Goal: Task Accomplishment & Management: Manage account settings

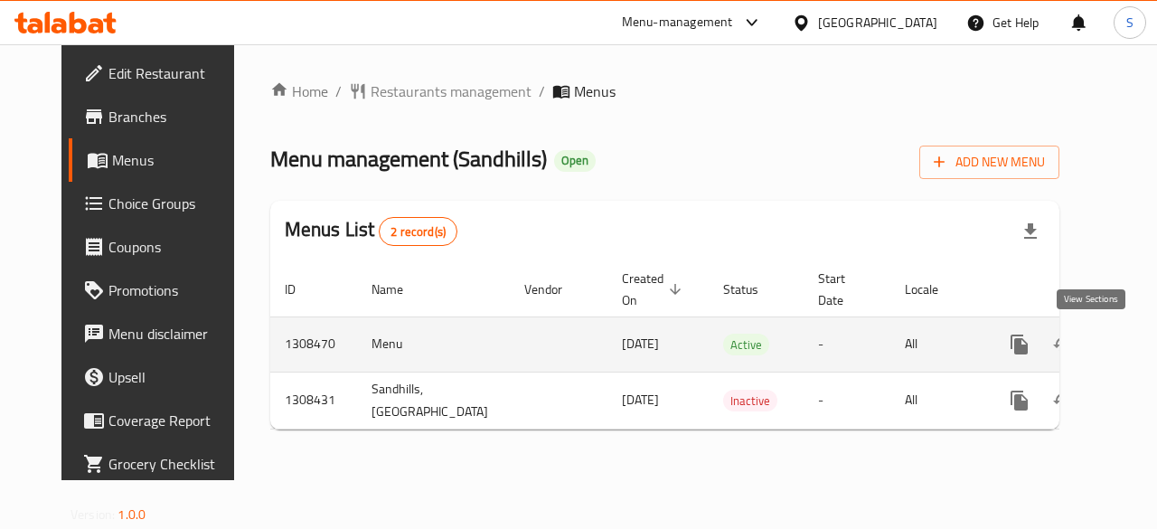
click at [1139, 339] on icon "enhanced table" at bounding box center [1150, 345] width 22 height 22
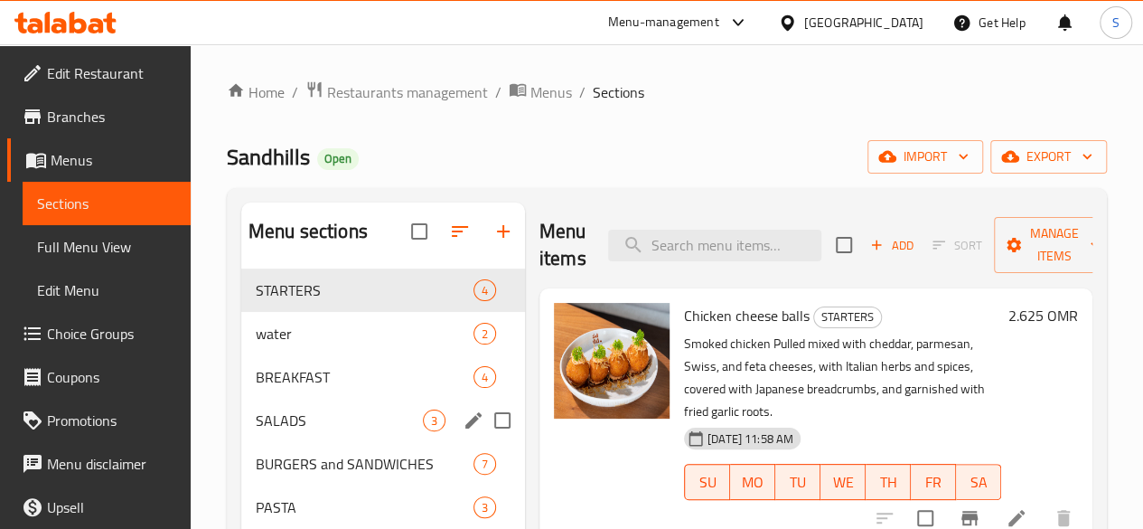
scroll to position [76, 0]
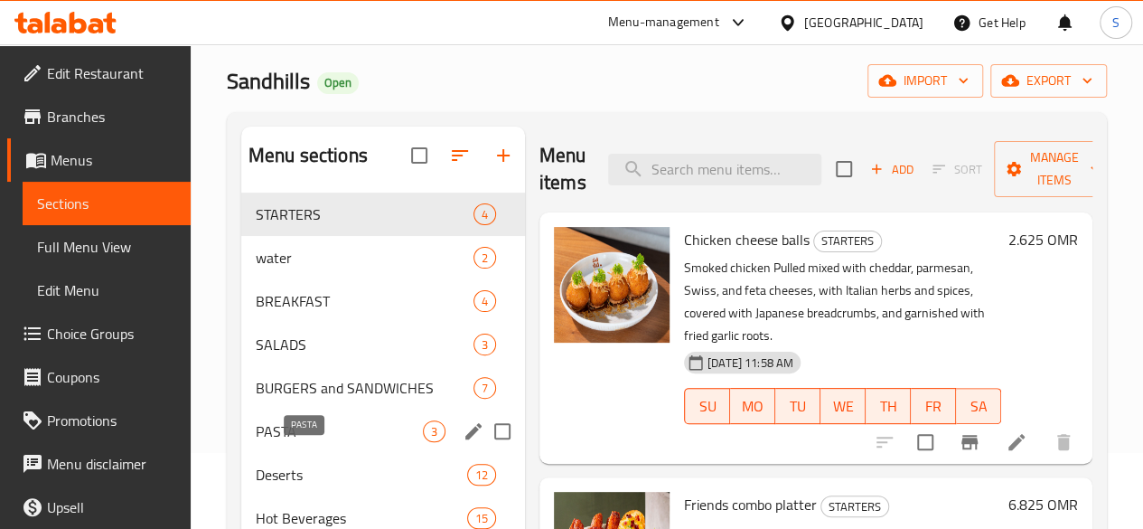
click at [298, 442] on span "PASTA" at bounding box center [339, 431] width 167 height 22
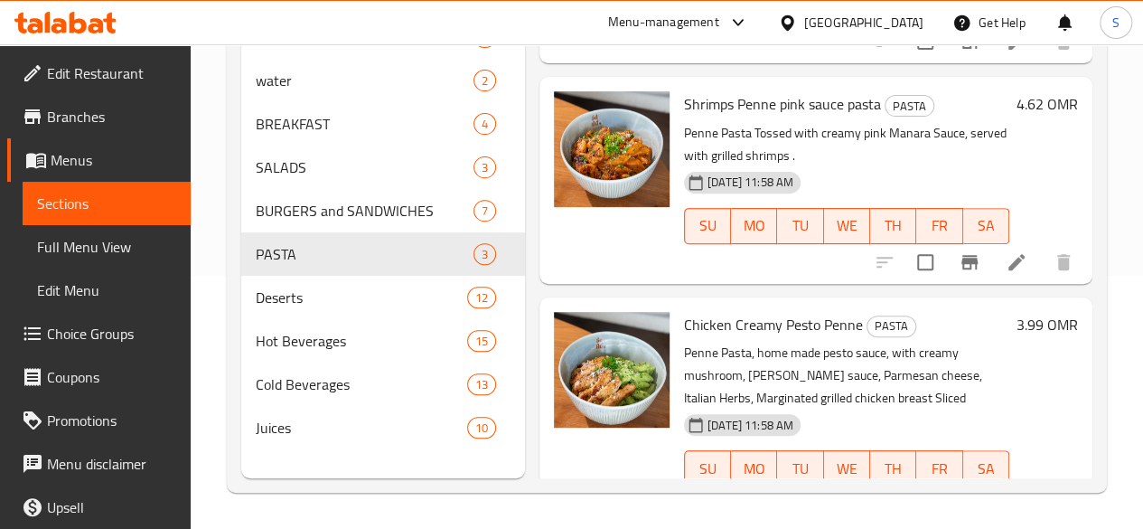
scroll to position [199, 0]
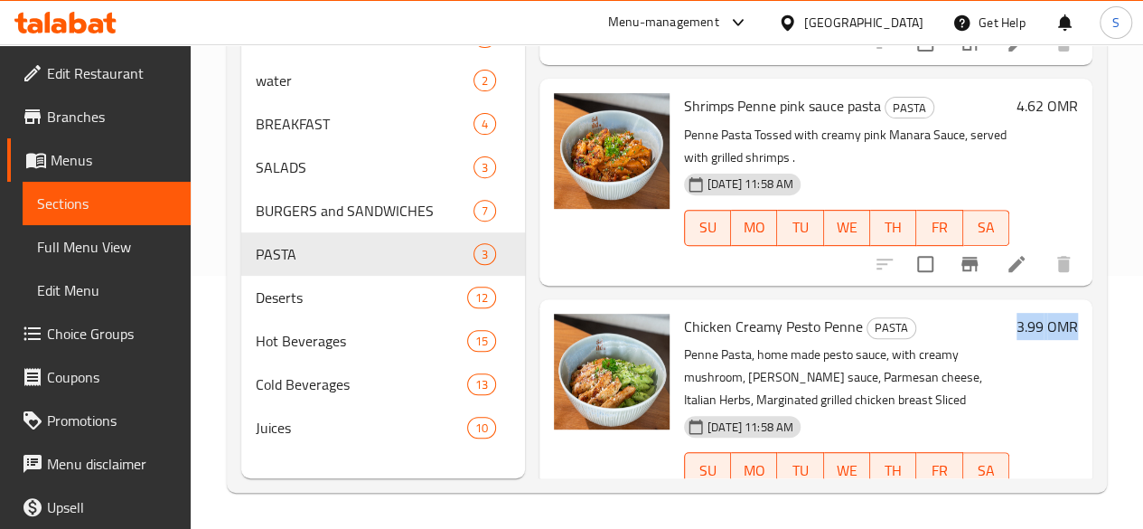
drag, startPoint x: 939, startPoint y: 418, endPoint x: 1111, endPoint y: 264, distance: 231.0
click at [1111, 264] on div "Home / Restaurants management / Menus / Sections Sandhills Open import export M…" at bounding box center [667, 160] width 953 height 738
click at [1048, 393] on div "3.99 OMR" at bounding box center [1044, 414] width 69 height 200
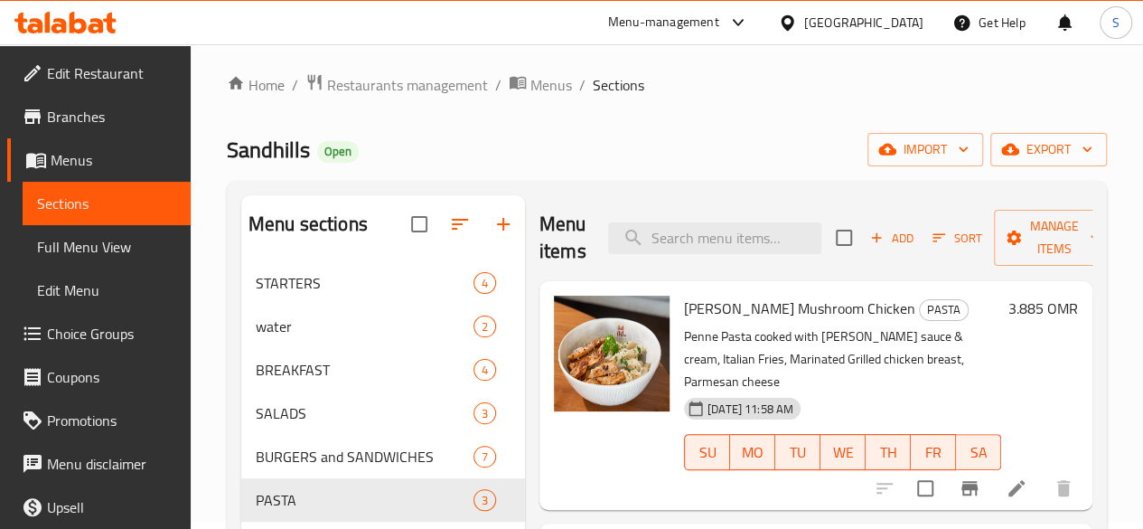
scroll to position [0, 0]
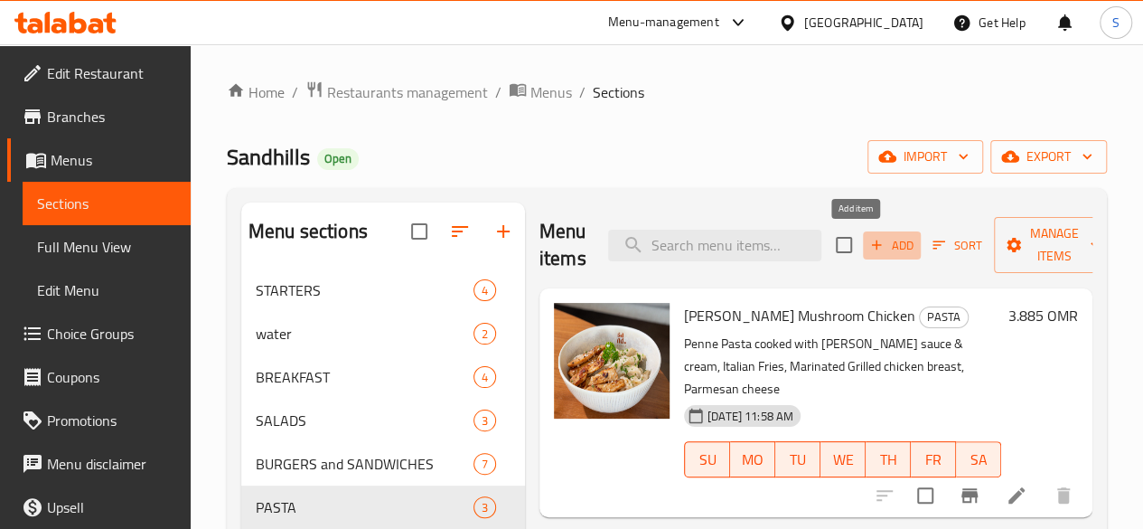
click at [870, 252] on span "Add" at bounding box center [892, 245] width 49 height 21
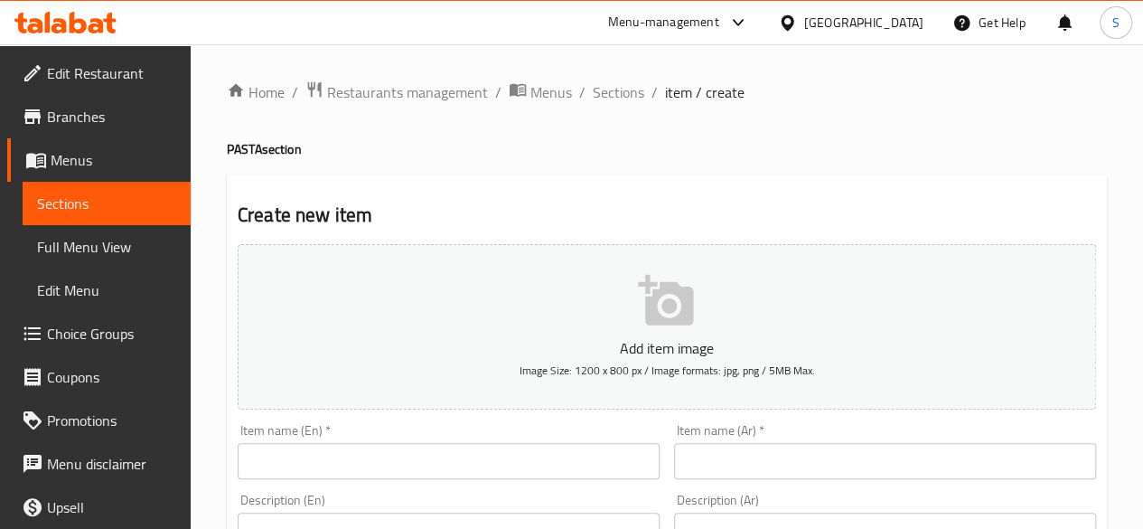
click at [442, 446] on input "text" at bounding box center [449, 461] width 422 height 36
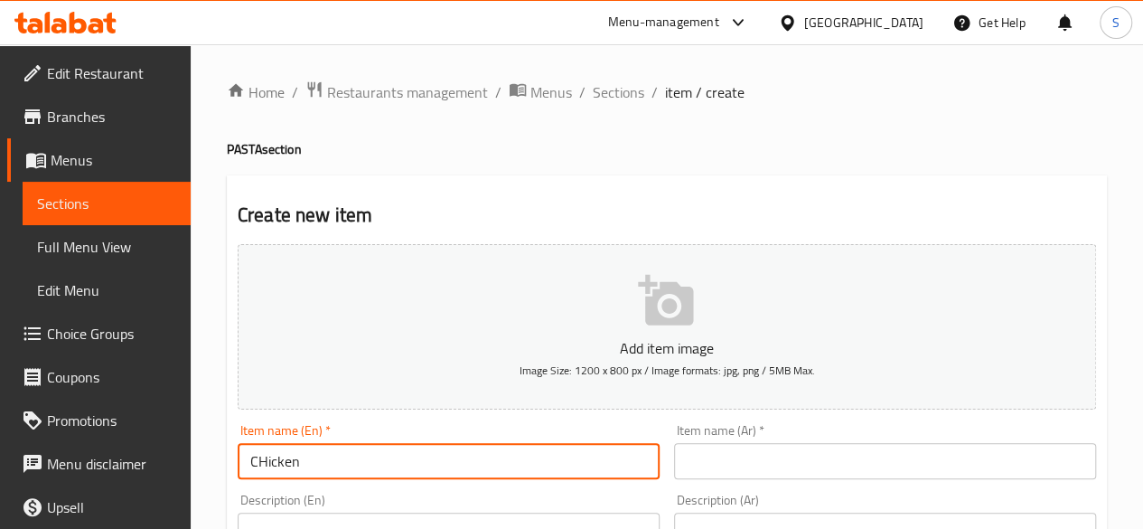
type input "CHicken"
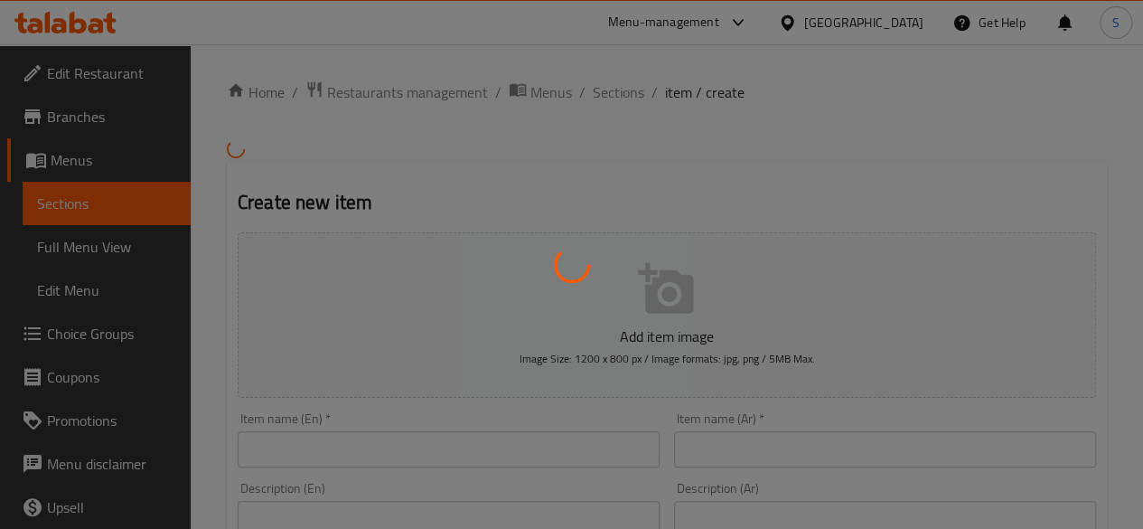
click at [71, 34] on div at bounding box center [571, 264] width 1143 height 529
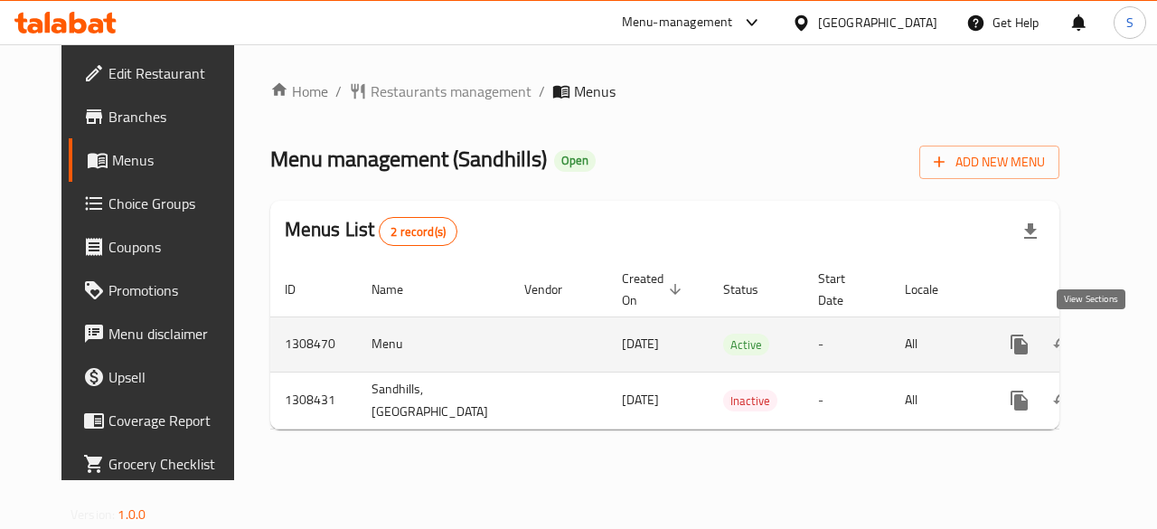
click at [1139, 350] on icon "enhanced table" at bounding box center [1150, 345] width 22 height 22
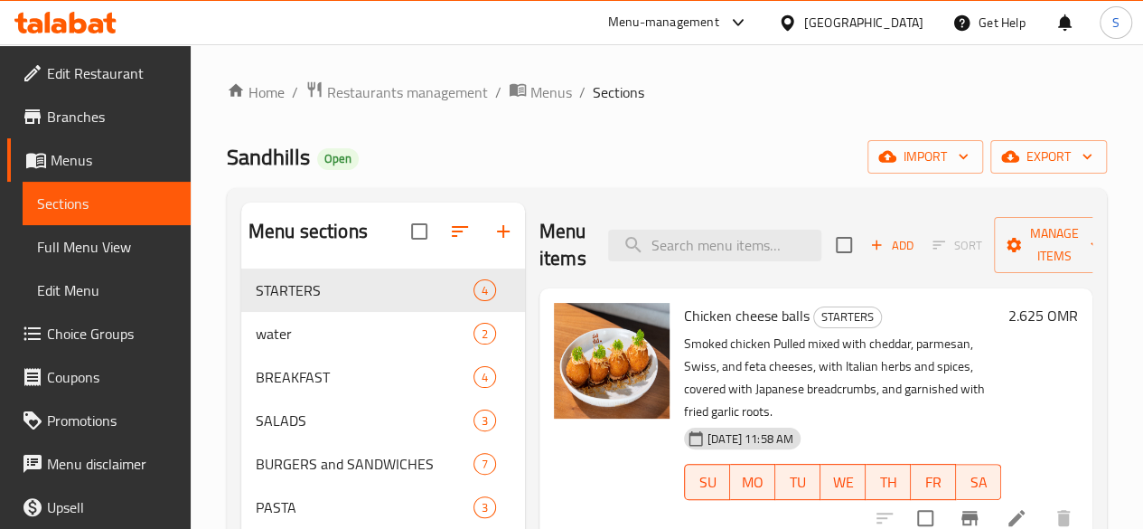
click at [449, 240] on icon "button" at bounding box center [460, 232] width 22 height 22
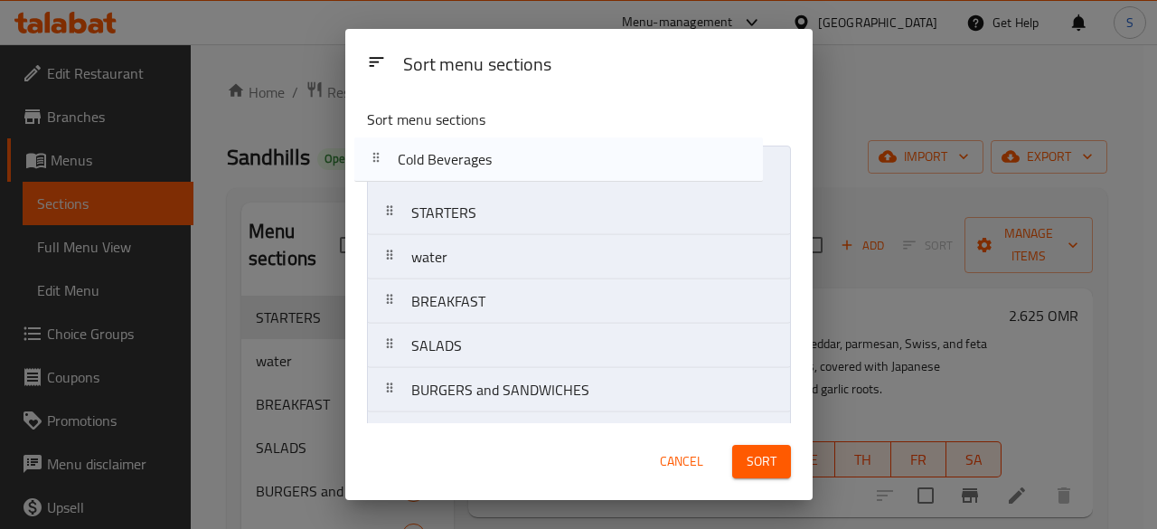
drag, startPoint x: 465, startPoint y: 362, endPoint x: 453, endPoint y: 148, distance: 214.6
click at [453, 148] on nav "STARTERS water BREAKFAST SALADS BURGERS and SANDWICHES PASTA Deserts Hot Bevera…" at bounding box center [579, 368] width 424 height 445
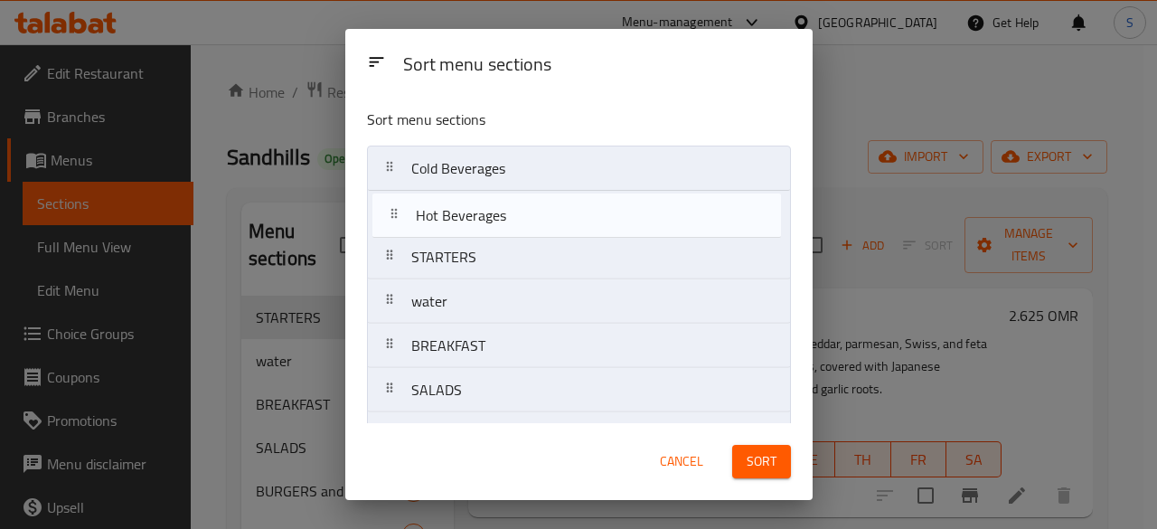
drag, startPoint x: 514, startPoint y: 361, endPoint x: 517, endPoint y: 205, distance: 155.5
click at [517, 205] on nav "Cold Beverages STARTERS water BREAKFAST SALADS BURGERS and SANDWICHES PASTA Des…" at bounding box center [579, 368] width 424 height 445
drag, startPoint x: 462, startPoint y: 361, endPoint x: 476, endPoint y: 249, distance: 113.0
click at [476, 249] on nav "Cold Beverages Hot Beverages STARTERS water BREAKFAST SALADS BURGERS and SANDWI…" at bounding box center [579, 368] width 424 height 445
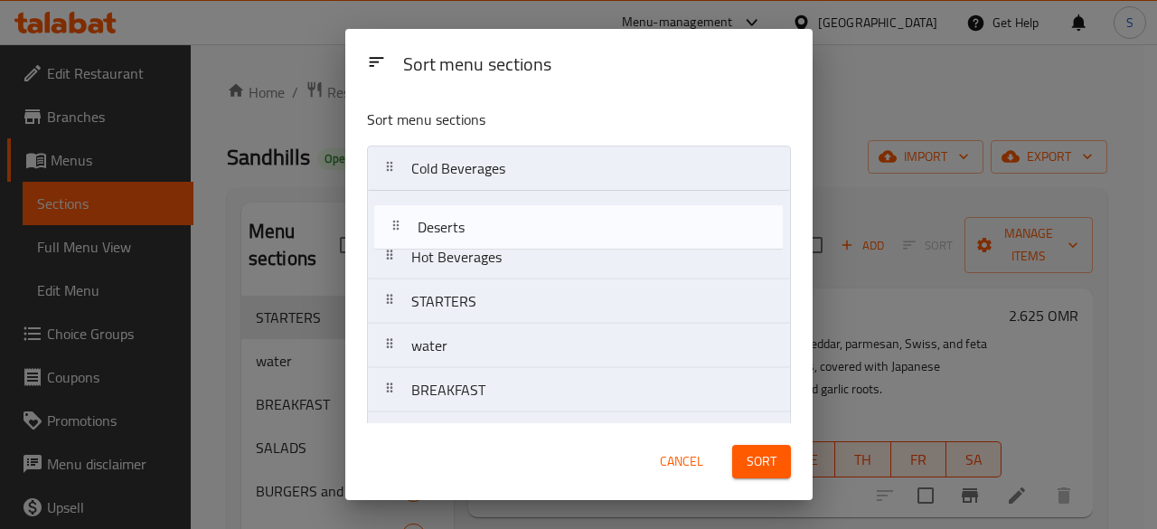
drag, startPoint x: 476, startPoint y: 249, endPoint x: 486, endPoint y: 209, distance: 41.0
click at [486, 209] on nav "Cold Beverages Hot Beverages Deserts STARTERS water BREAKFAST SALADS BURGERS an…" at bounding box center [579, 368] width 424 height 445
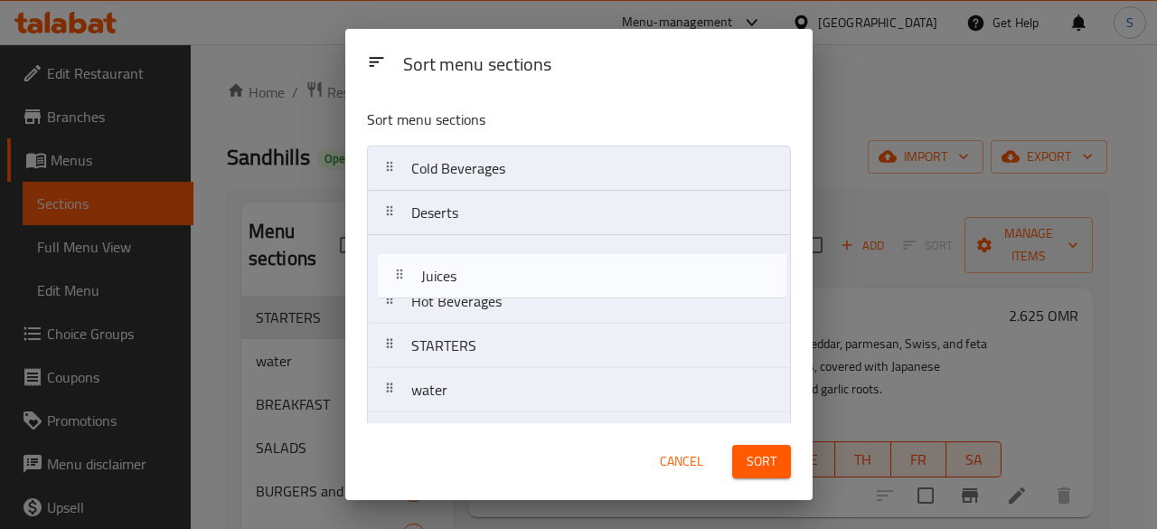
drag, startPoint x: 465, startPoint y: 395, endPoint x: 481, endPoint y: 254, distance: 141.9
click at [481, 254] on nav "Cold Beverages Deserts Hot Beverages STARTERS water BREAKFAST SALADS BURGERS an…" at bounding box center [579, 368] width 424 height 445
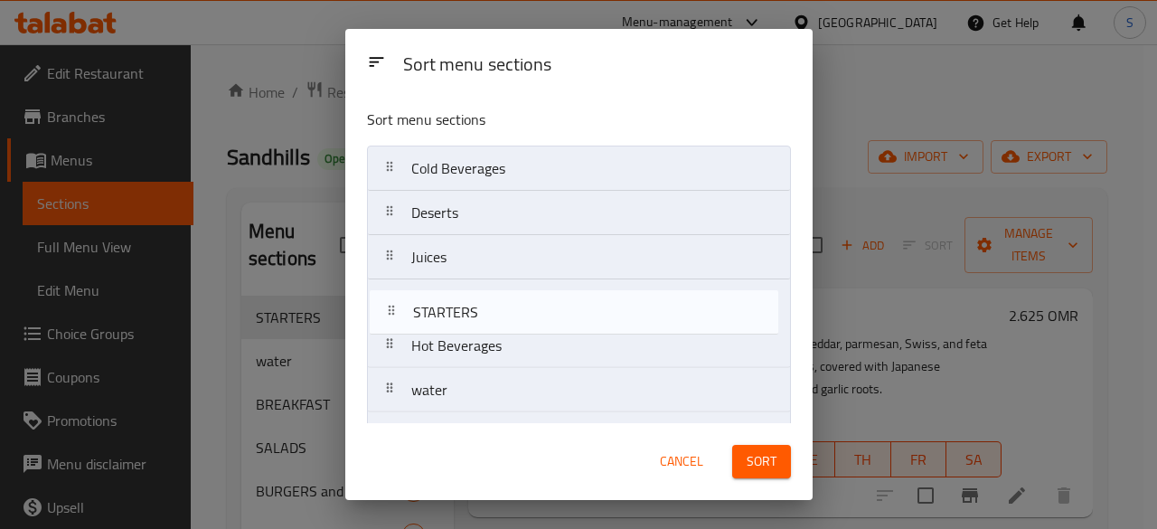
drag, startPoint x: 467, startPoint y: 343, endPoint x: 470, endPoint y: 304, distance: 39.0
click at [470, 304] on nav "Cold Beverages Deserts Juices Hot Beverages STARTERS water BREAKFAST SALADS BUR…" at bounding box center [579, 368] width 424 height 445
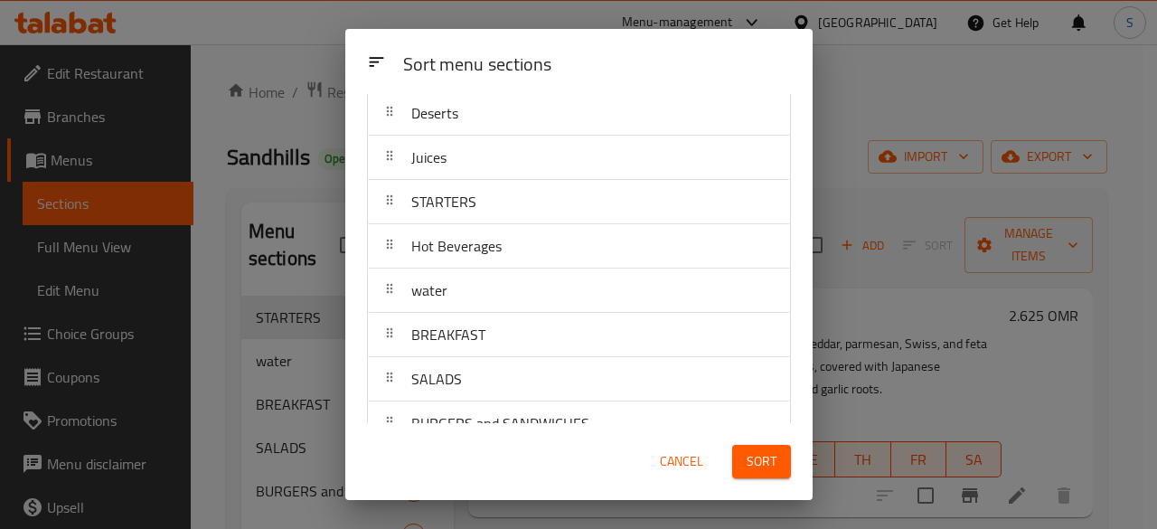
scroll to position [101, 0]
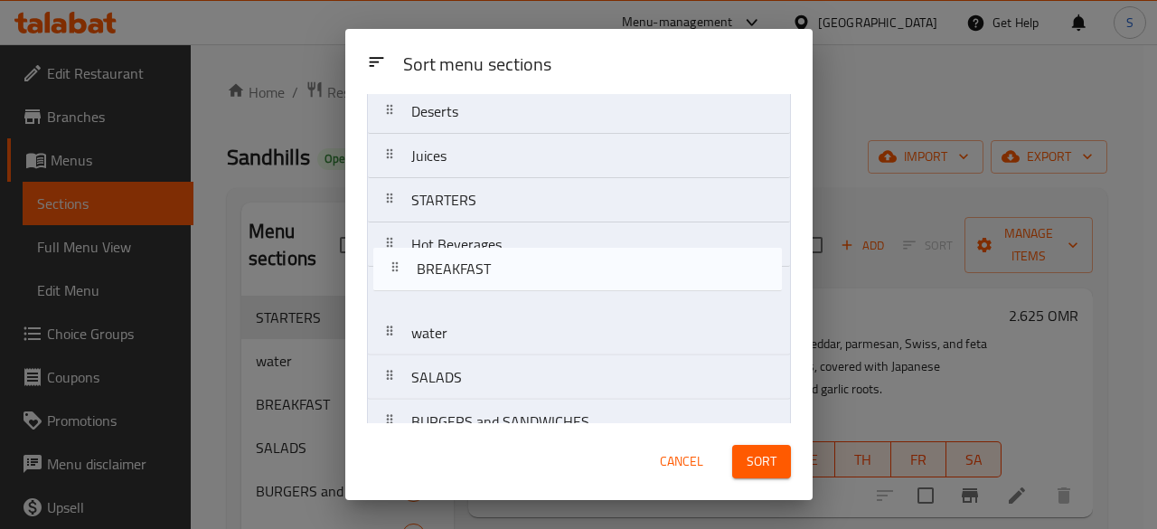
drag, startPoint x: 465, startPoint y: 337, endPoint x: 475, endPoint y: 248, distance: 89.9
click at [475, 248] on nav "Cold Beverages Deserts Juices STARTERS Hot Beverages water BREAKFAST SALADS BUR…" at bounding box center [579, 266] width 424 height 445
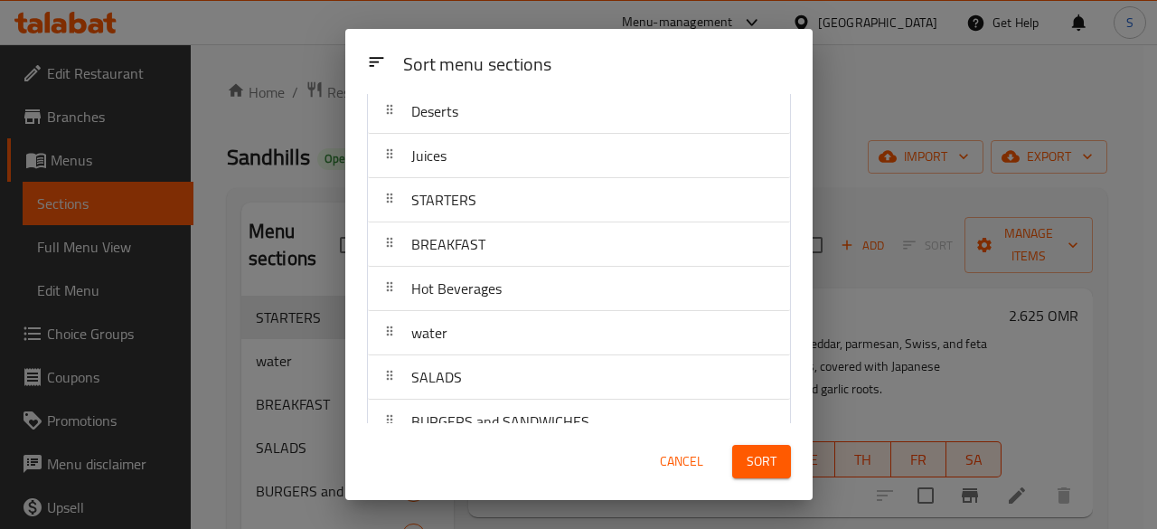
drag, startPoint x: 465, startPoint y: 427, endPoint x: 447, endPoint y: 415, distance: 20.8
click at [447, 415] on div "Sort menu sections Sort menu sections Cold Beverages Deserts Juices STARTERS BR…" at bounding box center [578, 264] width 467 height 471
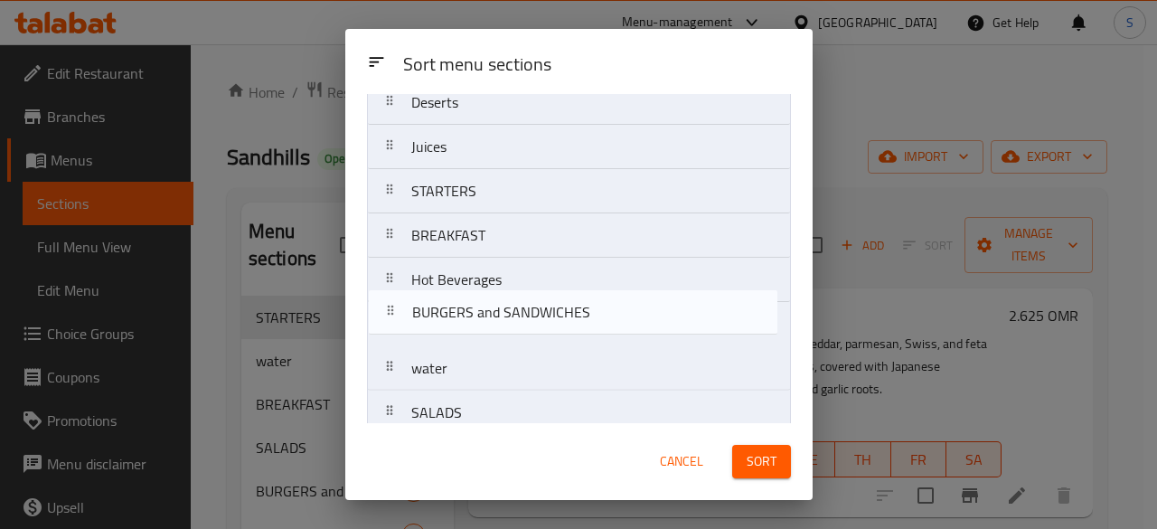
scroll to position [110, 0]
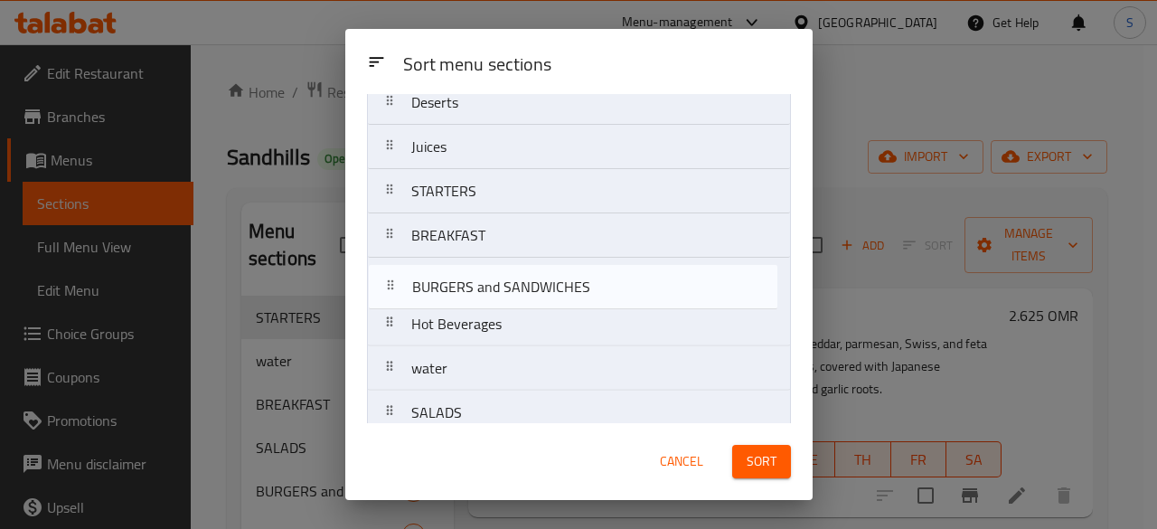
drag, startPoint x: 447, startPoint y: 415, endPoint x: 452, endPoint y: 265, distance: 150.1
click at [452, 265] on nav "Cold Beverages Deserts Juices STARTERS BREAKFAST Hot Beverages water SALADS BUR…" at bounding box center [579, 257] width 424 height 445
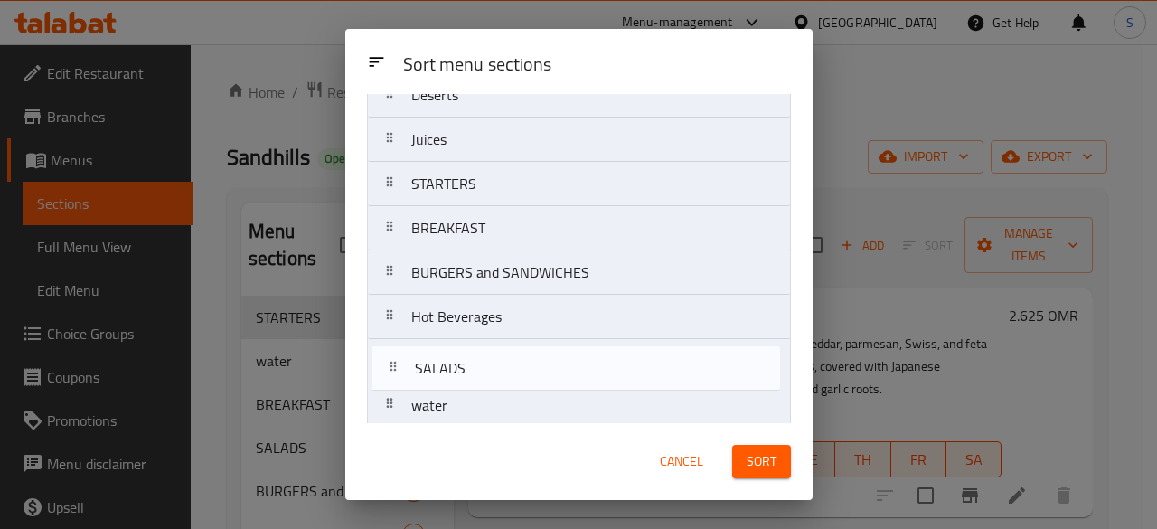
scroll to position [125, 0]
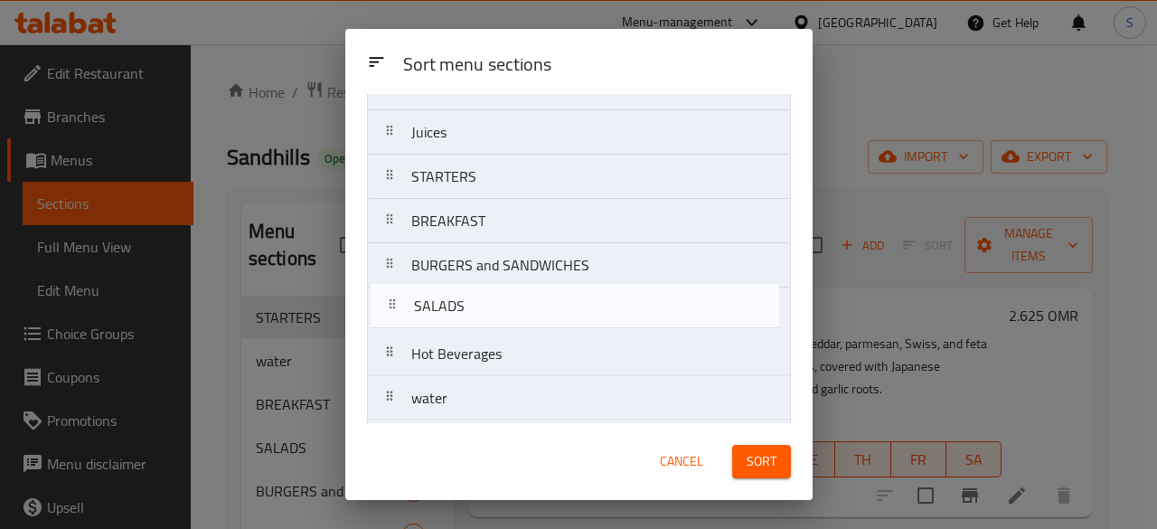
drag, startPoint x: 441, startPoint y: 410, endPoint x: 447, endPoint y: 301, distance: 109.5
click at [447, 301] on nav "Cold Beverages Deserts Juices STARTERS BREAKFAST BURGERS and SANDWICHES Hot Bev…" at bounding box center [579, 243] width 424 height 445
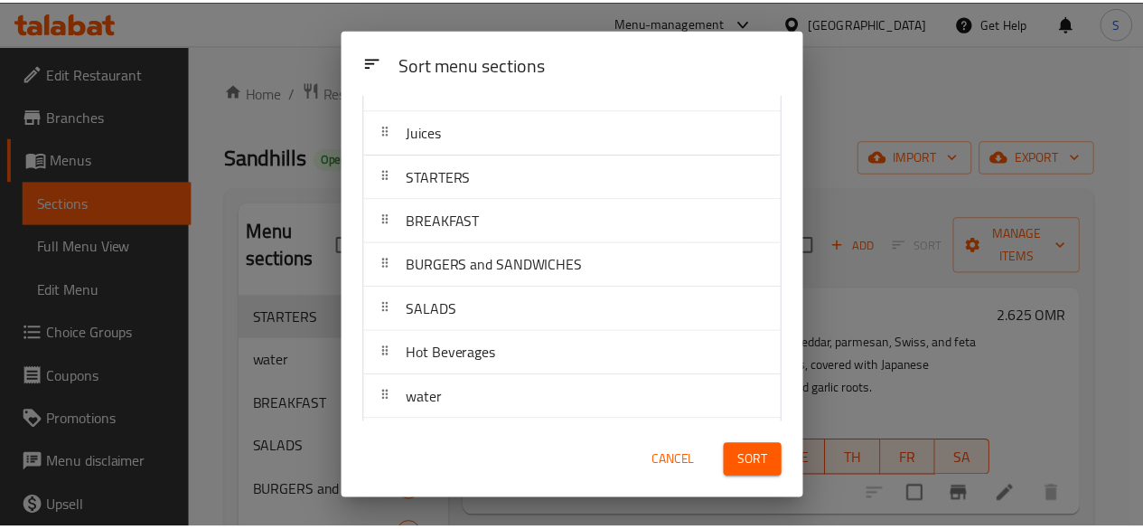
scroll to position [170, 0]
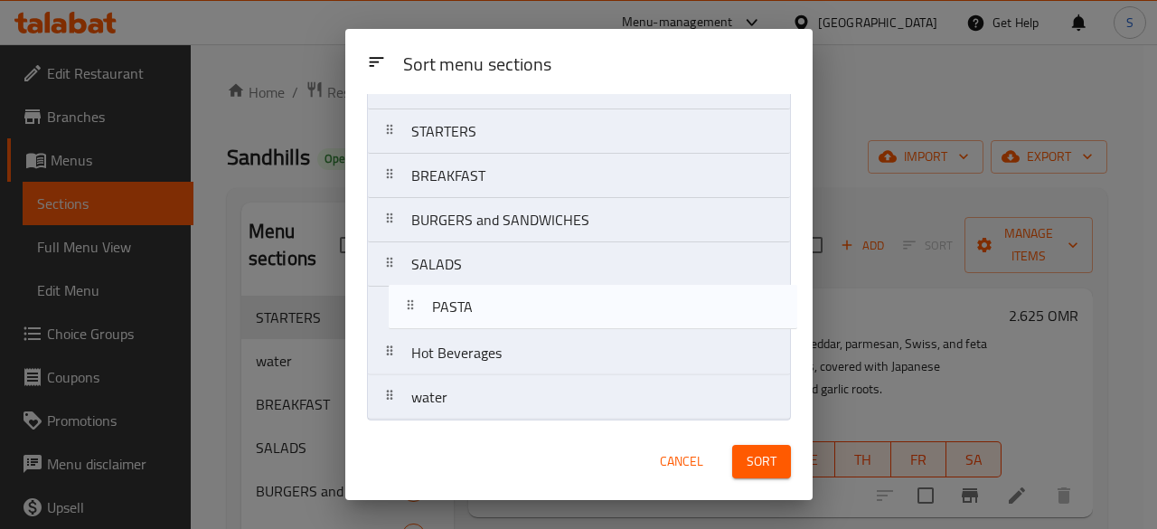
drag, startPoint x: 458, startPoint y: 398, endPoint x: 484, endPoint y: 301, distance: 100.2
click at [484, 301] on nav "Cold Beverages Deserts Juices STARTERS BREAKFAST BURGERS and SANDWICHES SALADS …" at bounding box center [579, 198] width 424 height 445
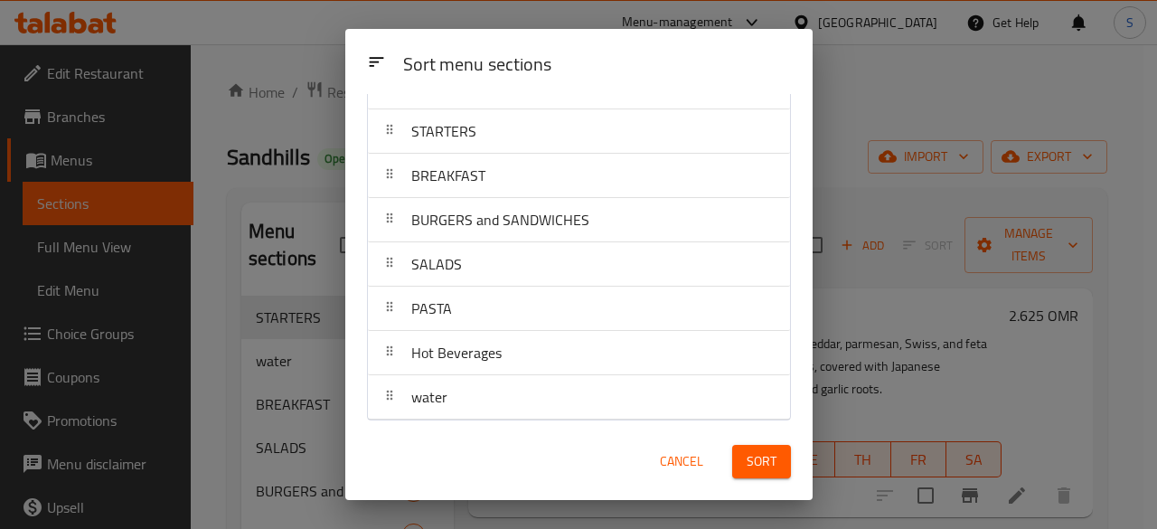
click at [777, 459] on button "Sort" at bounding box center [761, 461] width 59 height 33
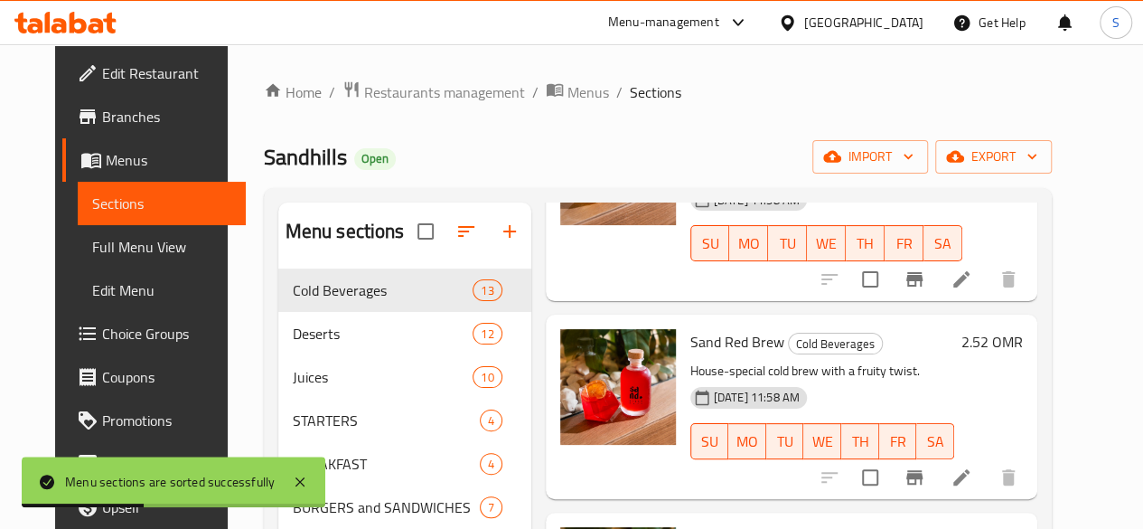
scroll to position [194, 0]
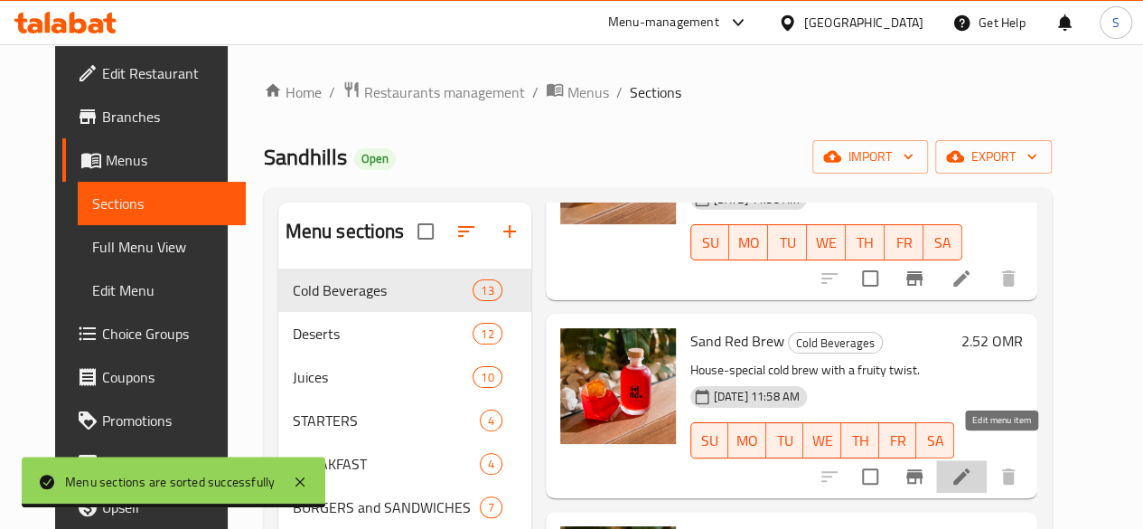
click at [970, 468] on icon at bounding box center [962, 476] width 16 height 16
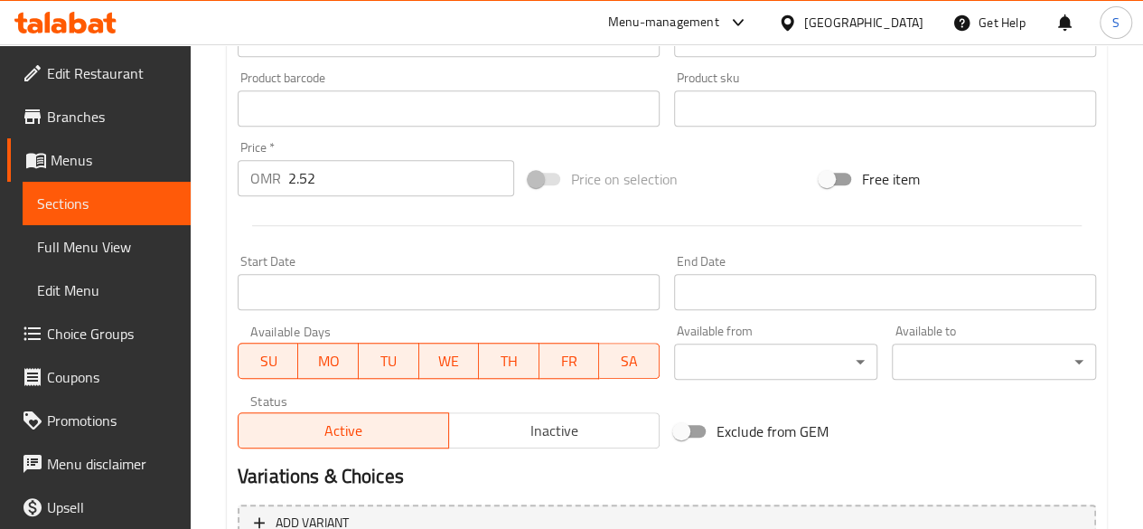
scroll to position [574, 0]
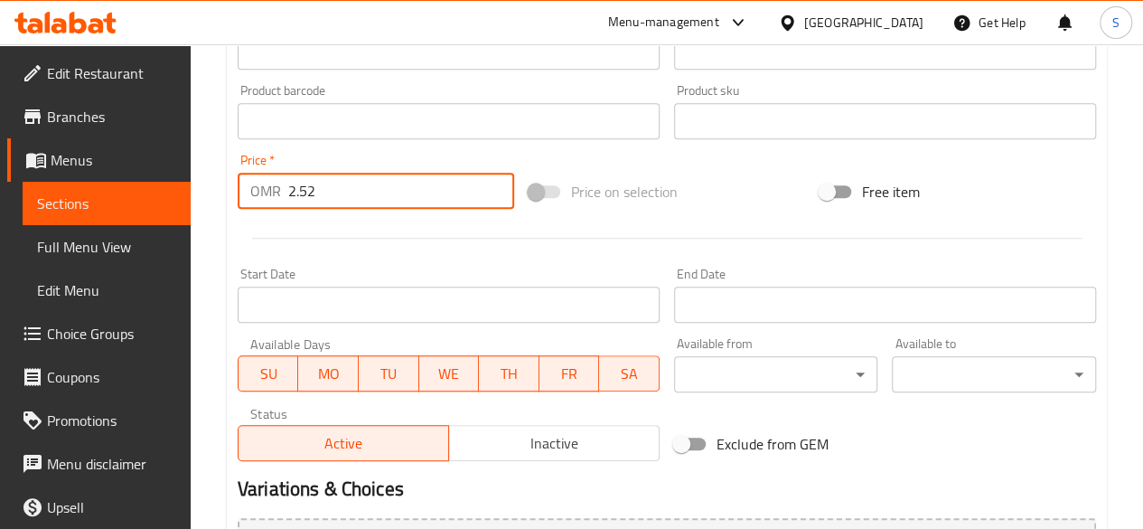
click at [359, 187] on input "2.52" at bounding box center [401, 191] width 226 height 36
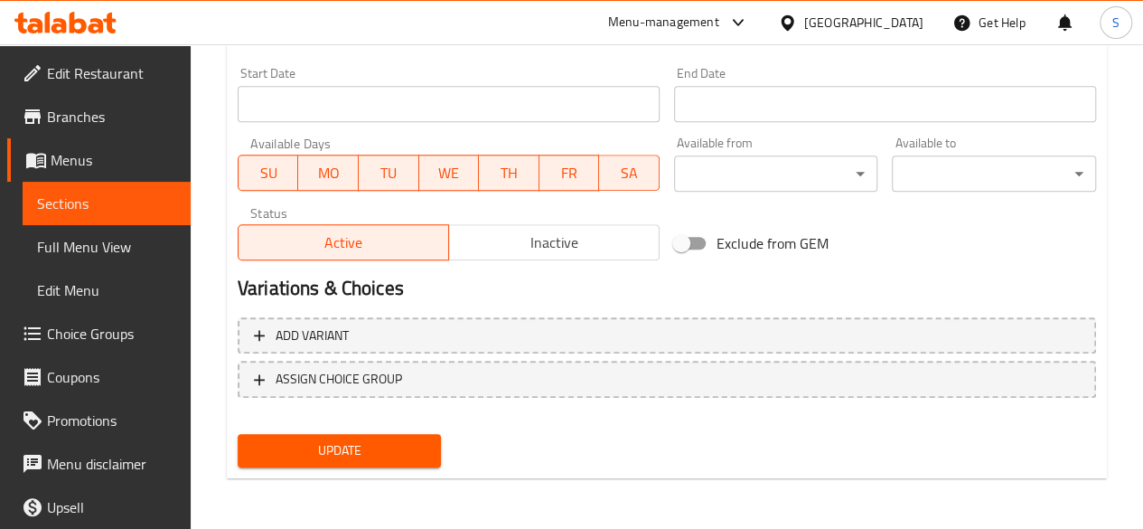
type input "2.8"
click at [368, 454] on span "Update" at bounding box center [339, 450] width 175 height 23
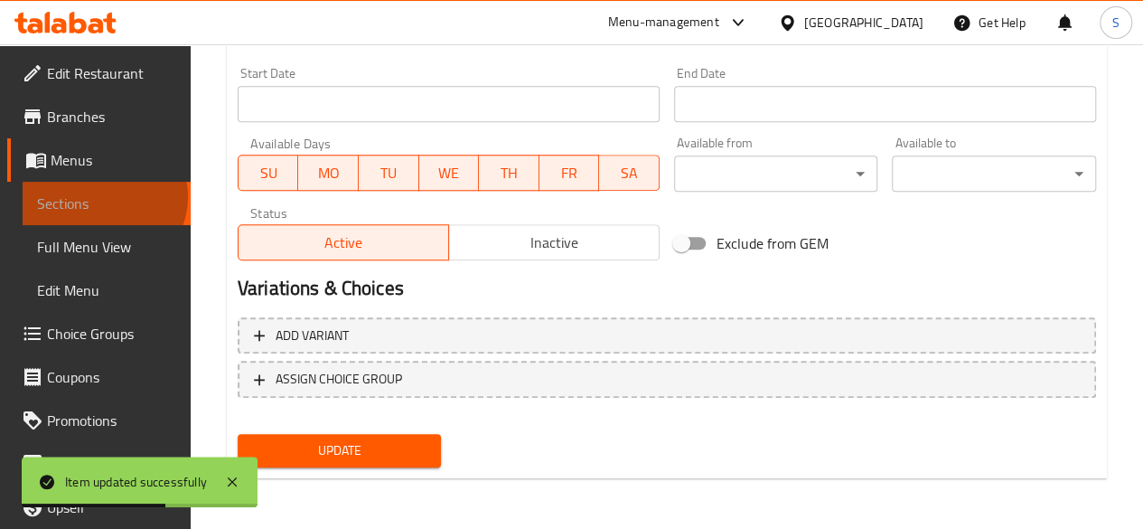
click at [102, 196] on span "Sections" at bounding box center [106, 204] width 139 height 22
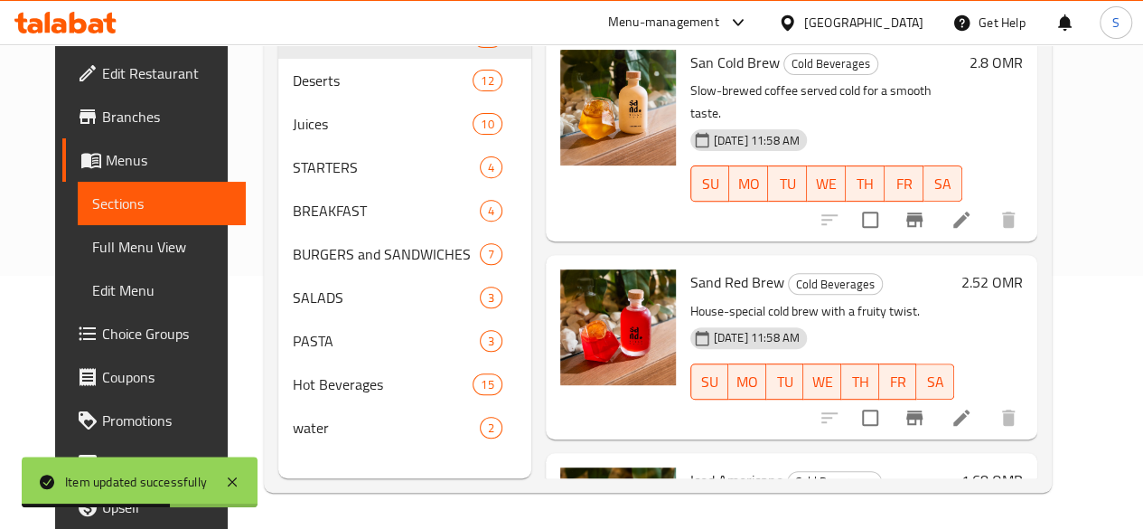
scroll to position [258, 0]
click at [76, 21] on icon at bounding box center [78, 23] width 17 height 22
